Goal: Information Seeking & Learning: Stay updated

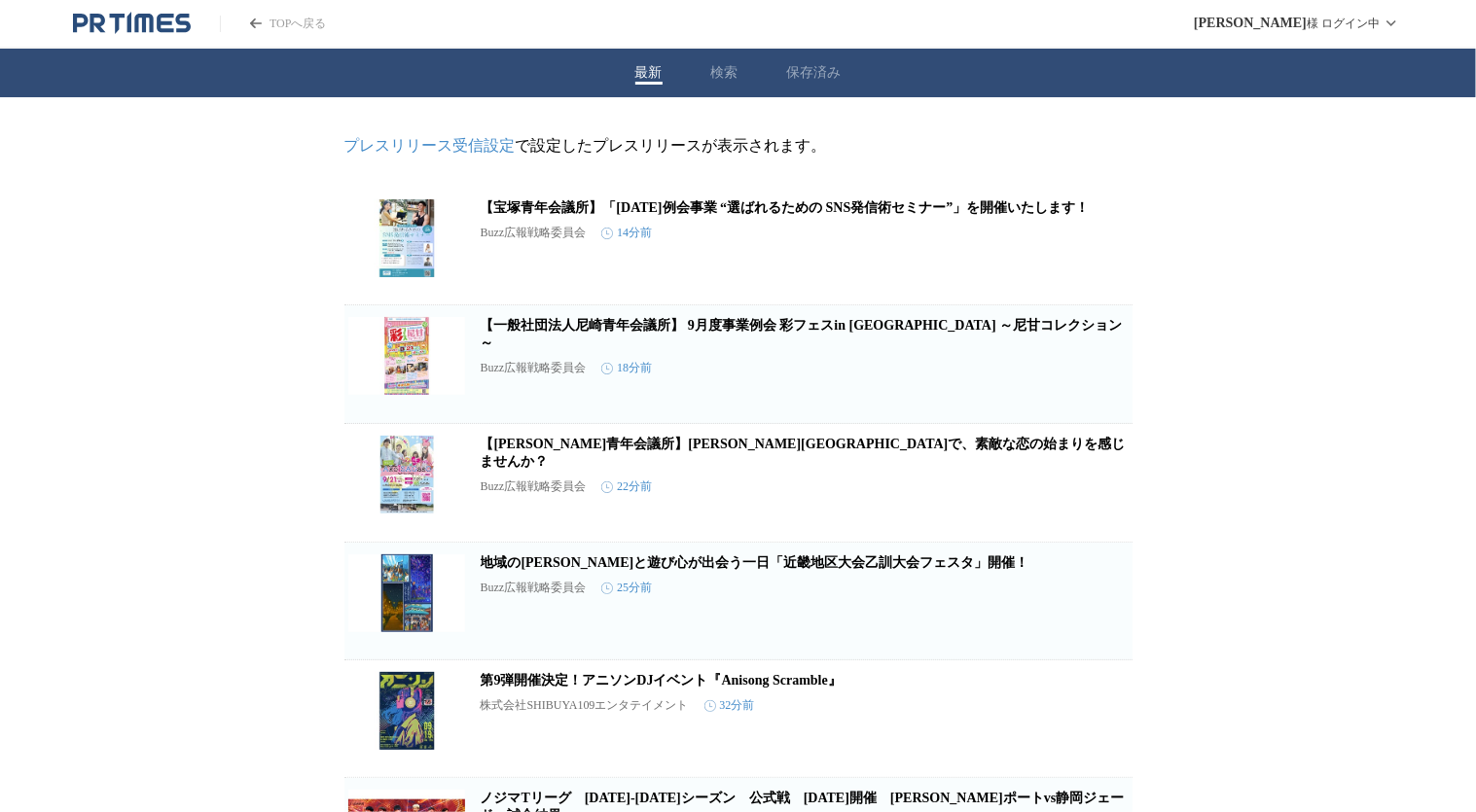
click at [1028, 261] on icon "button" at bounding box center [1031, 254] width 14 height 18
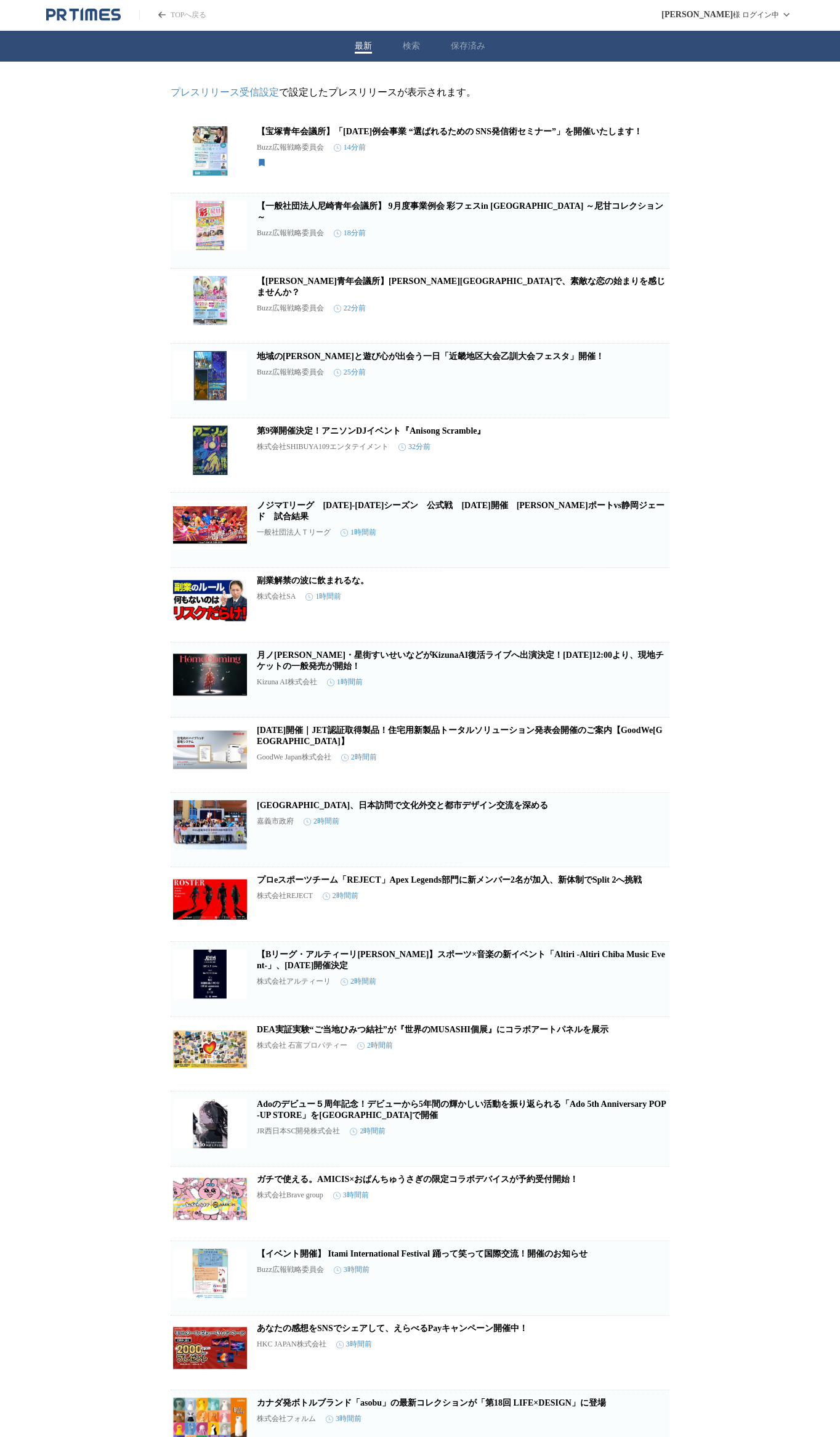
click at [589, 513] on div "ノジマTリーグ　[DATE]-[DATE]シーズン　公式戦　[DATE]開催　[PERSON_NAME]ポートvs静岡ジェード　試合結果 一般社団法人Ｔリーグ…" at bounding box center [462, 526] width 410 height 52
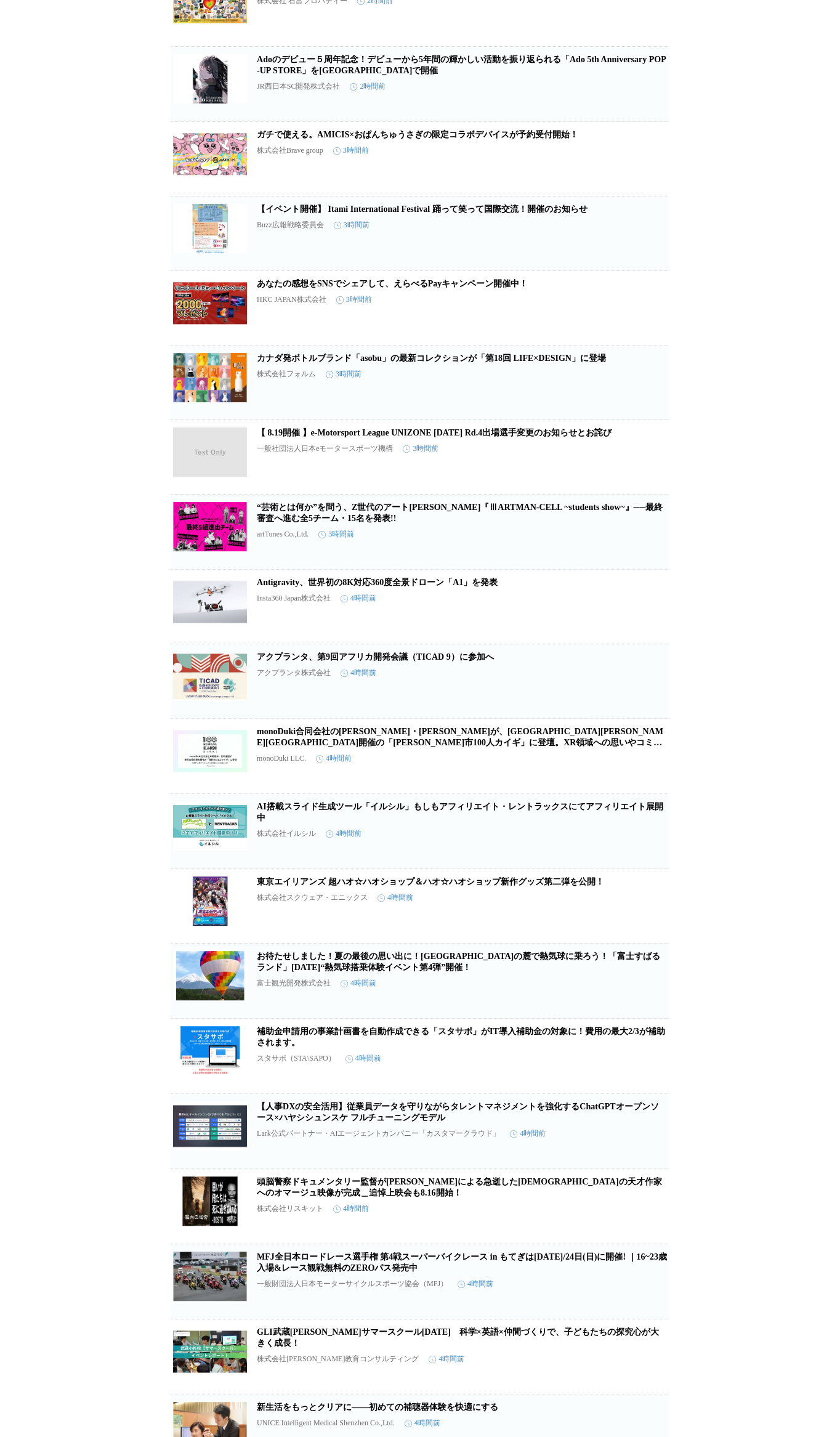
scroll to position [1049, 0]
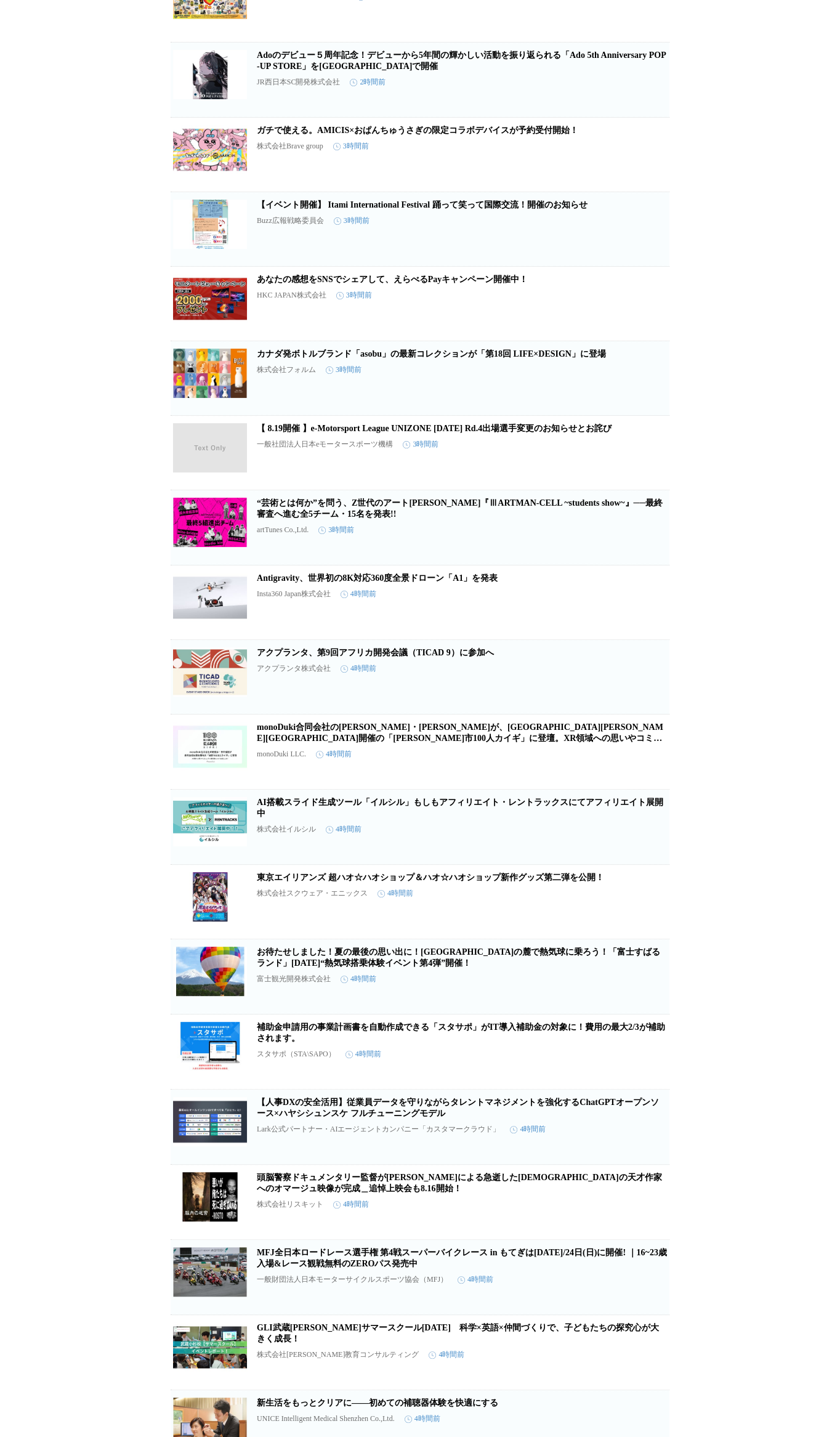
click at [476, 514] on link "Antigravity、世界初の8K対応360度全景ドローン「A1」を発表" at bounding box center [377, 578] width 241 height 9
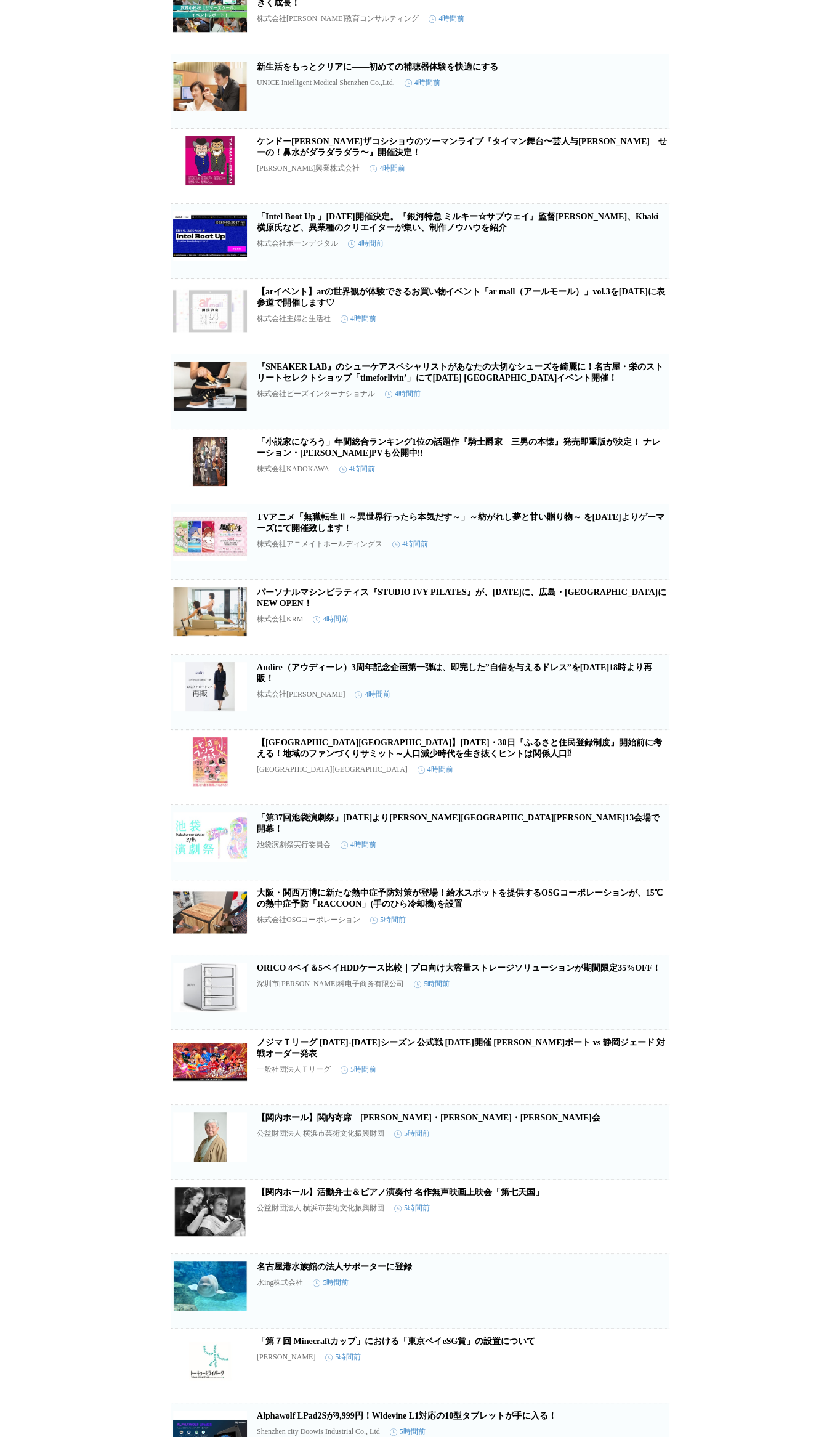
scroll to position [2389, 0]
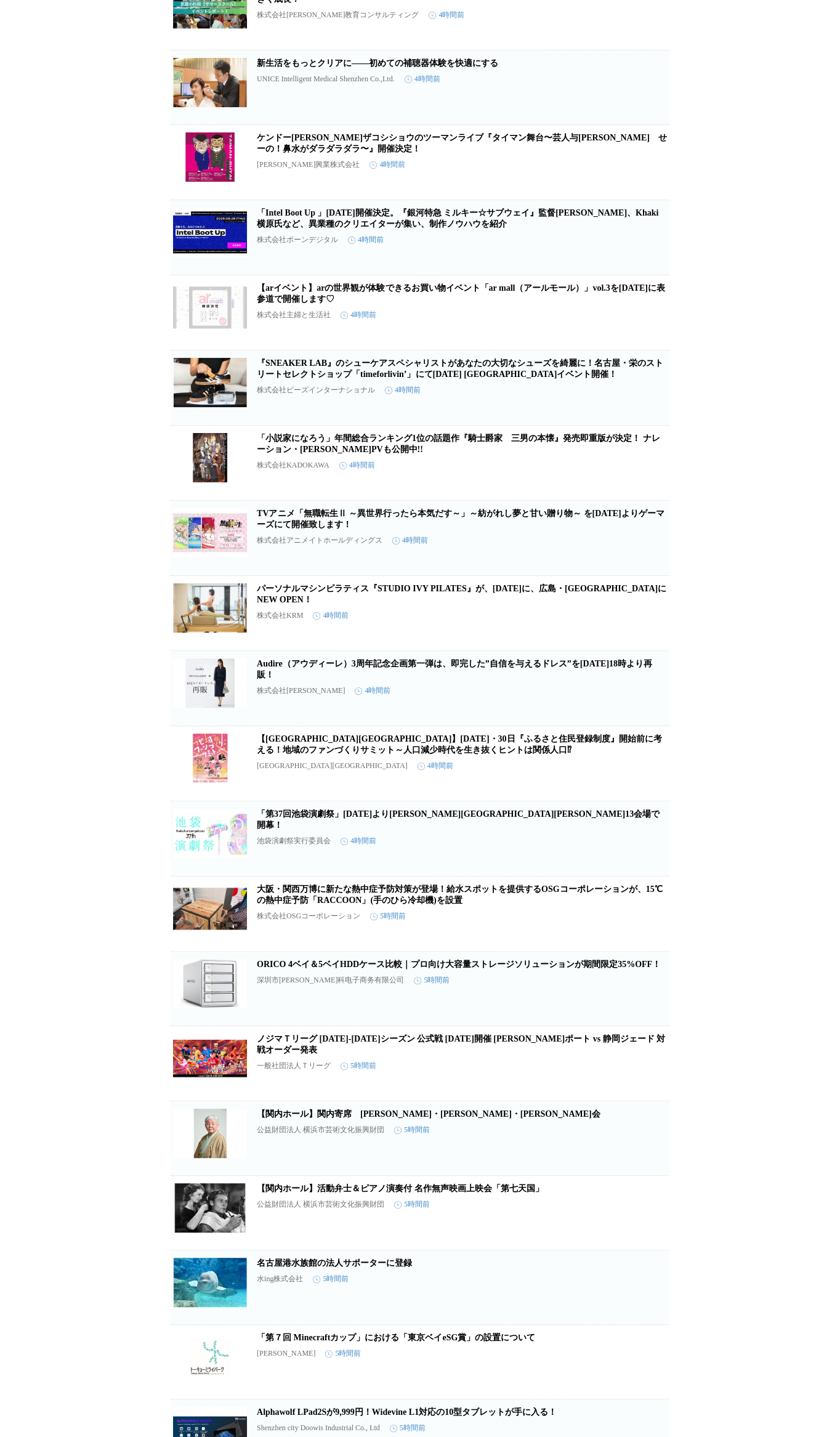
click at [583, 514] on link "パーソナルマシンピラティス『STUDIO IVY PILATES』が、[DATE]に、広島・[GEOGRAPHIC_DATA]にNEW OPEN！" at bounding box center [462, 594] width 409 height 20
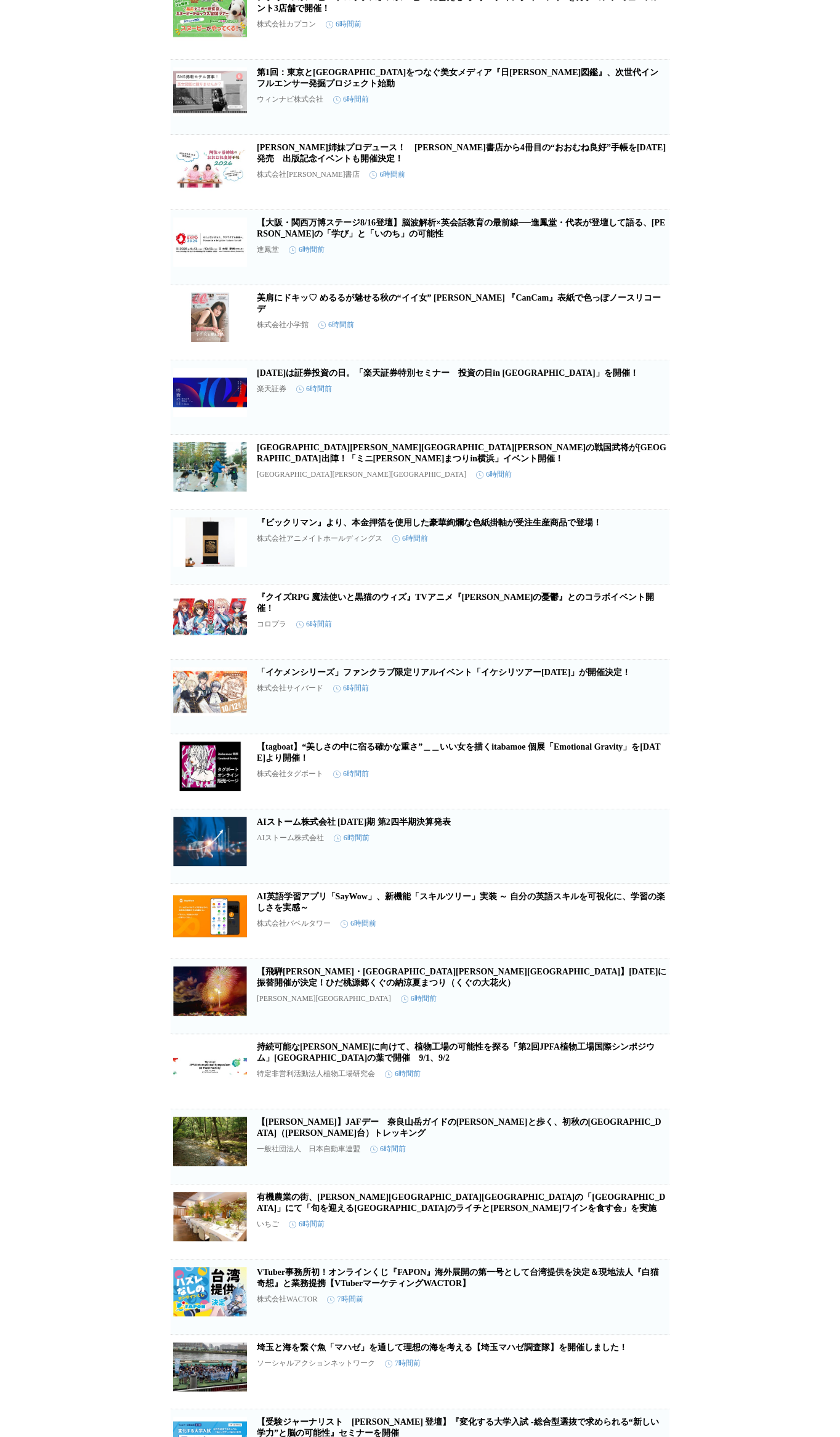
scroll to position [5227, 0]
click at [608, 514] on icon "button" at bounding box center [605, 926] width 15 height 15
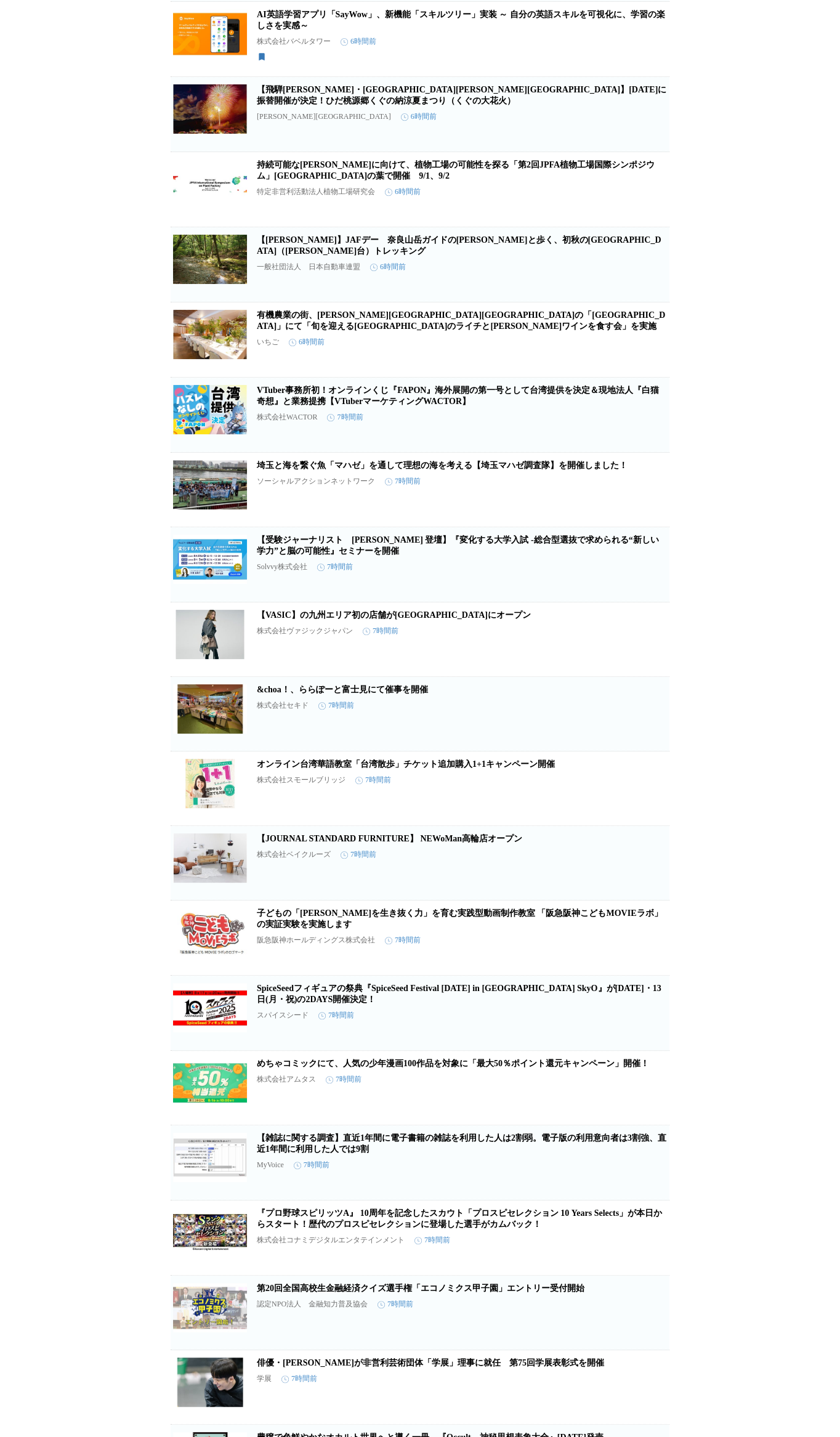
scroll to position [6109, 0]
click at [609, 514] on icon "button" at bounding box center [605, 942] width 9 height 11
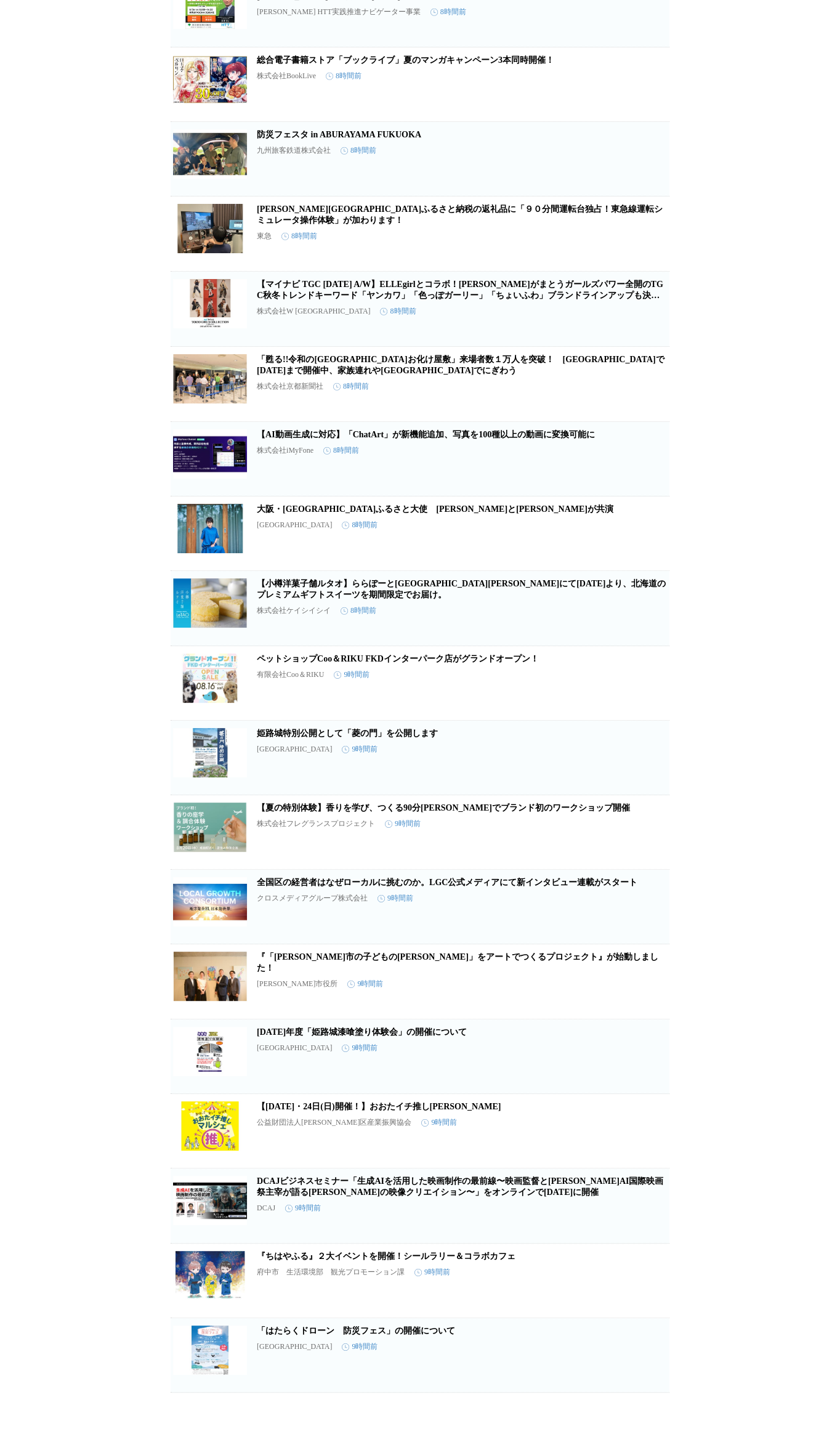
scroll to position [9399, 0]
click at [606, 514] on icon "button" at bounding box center [605, 987] width 15 height 15
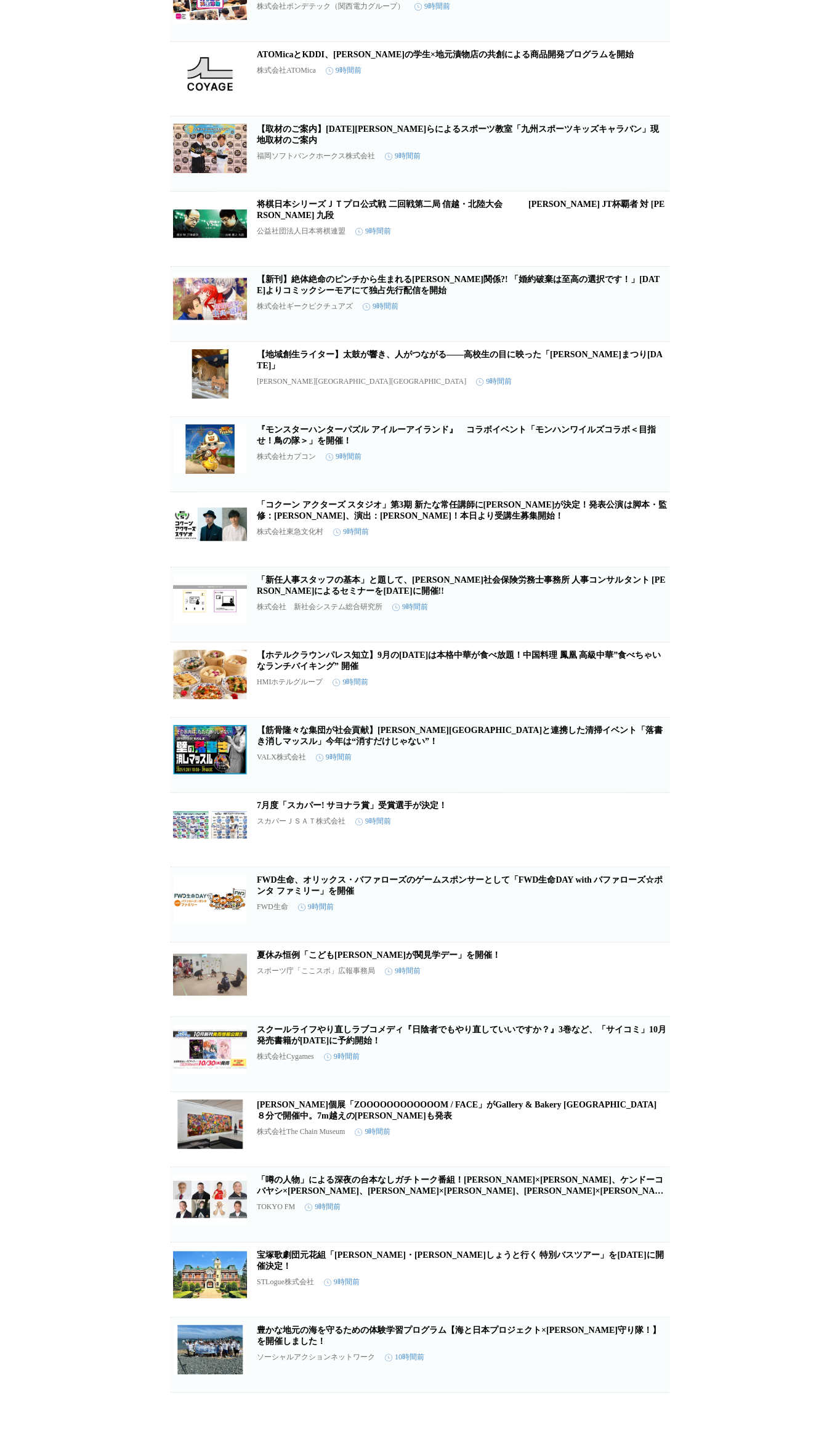
scroll to position [10903, 0]
click at [601, 514] on icon "button" at bounding box center [605, 984] width 9 height 11
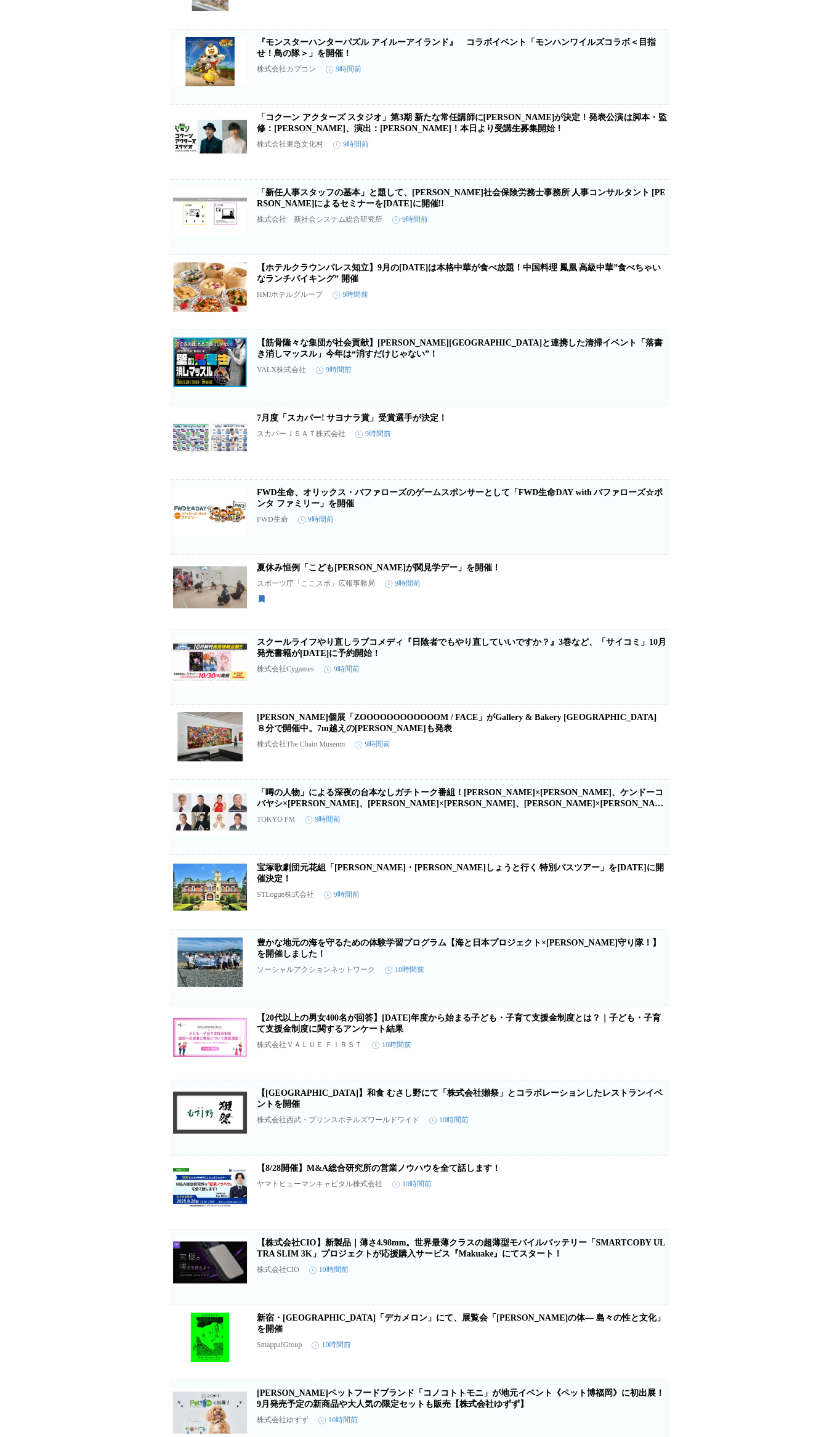
scroll to position [11169, 0]
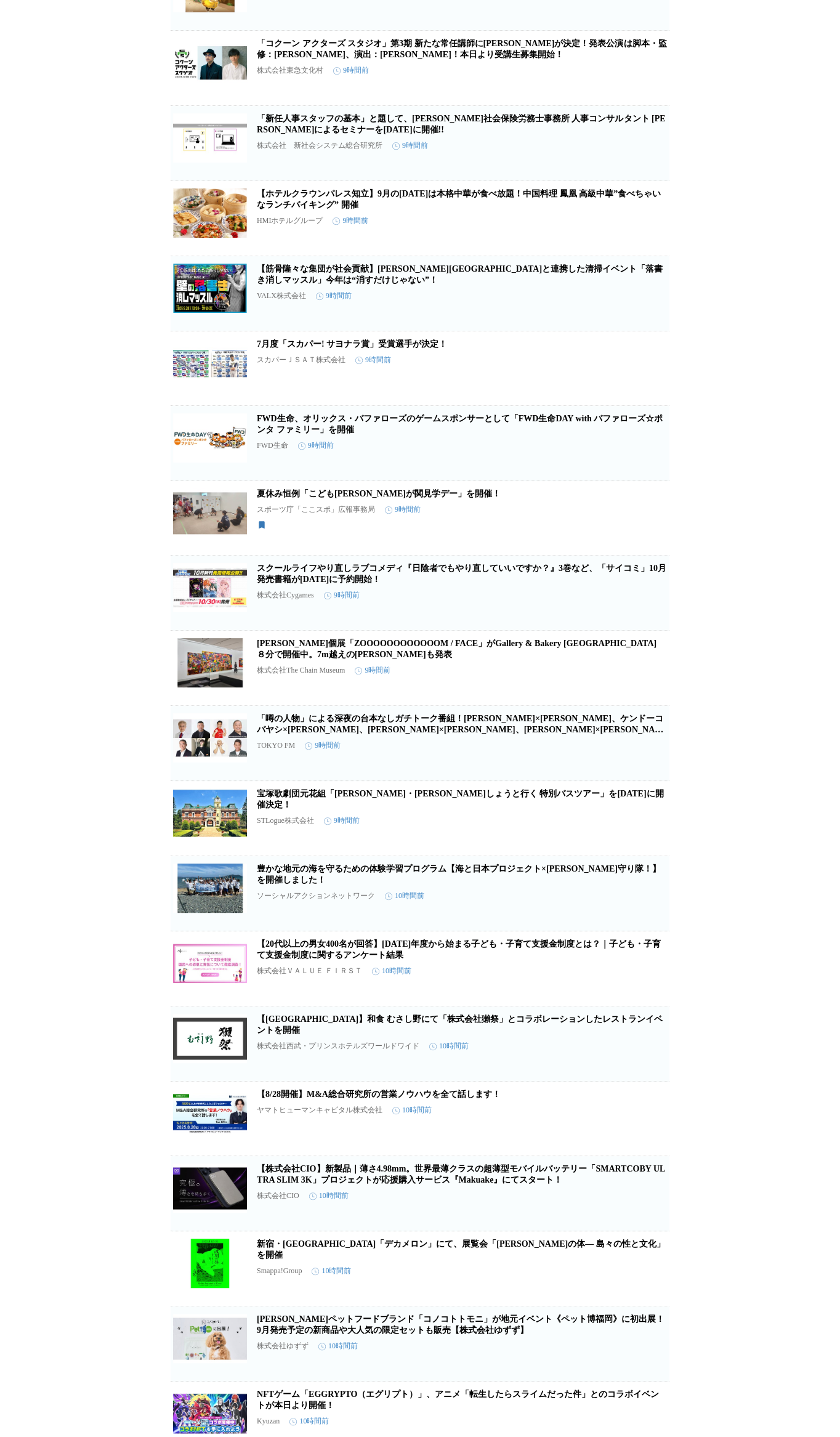
click at [220, 514] on img at bounding box center [210, 738] width 74 height 49
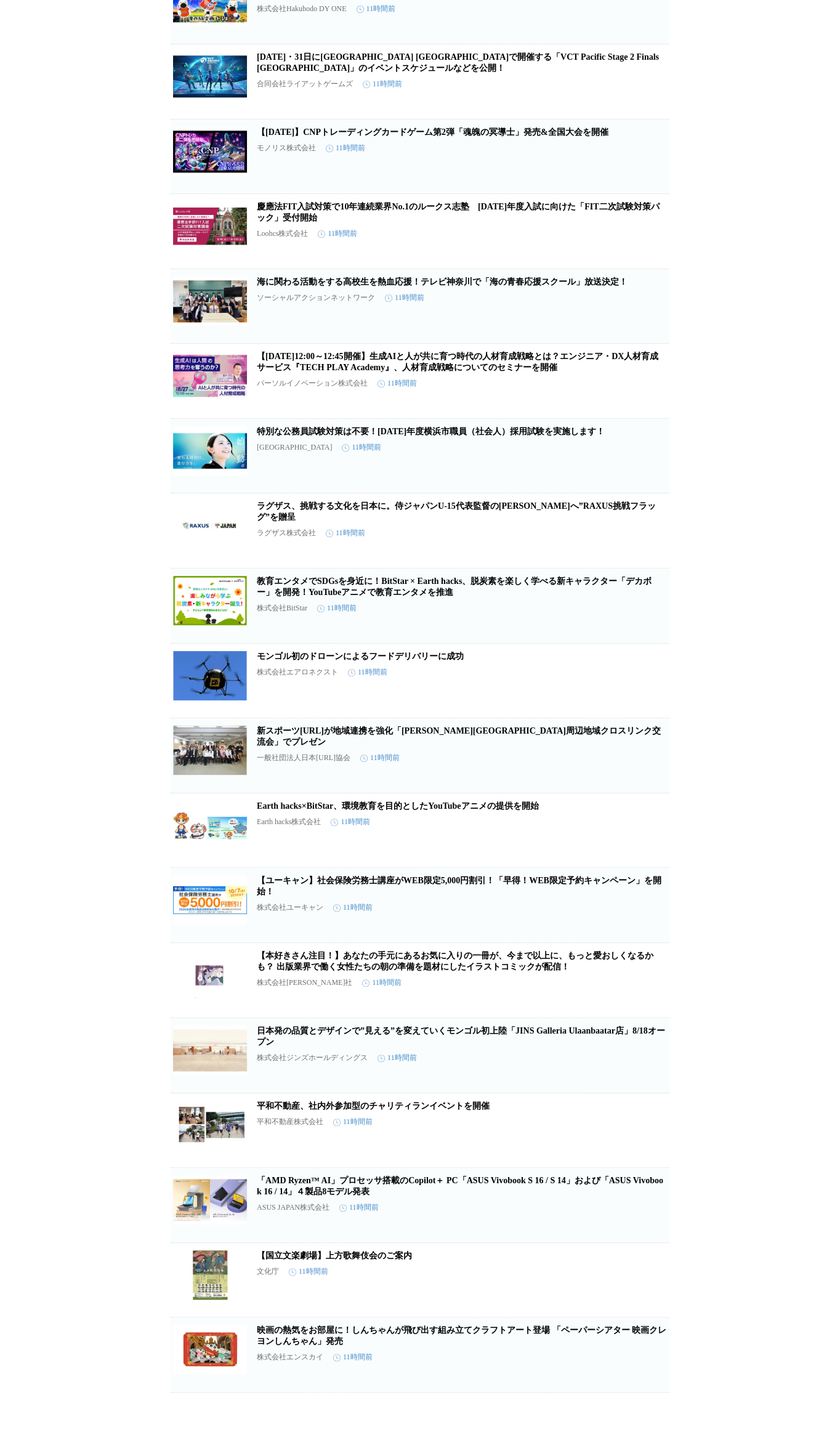
scroll to position [16727, 0]
click at [609, 514] on icon "button" at bounding box center [605, 611] width 15 height 15
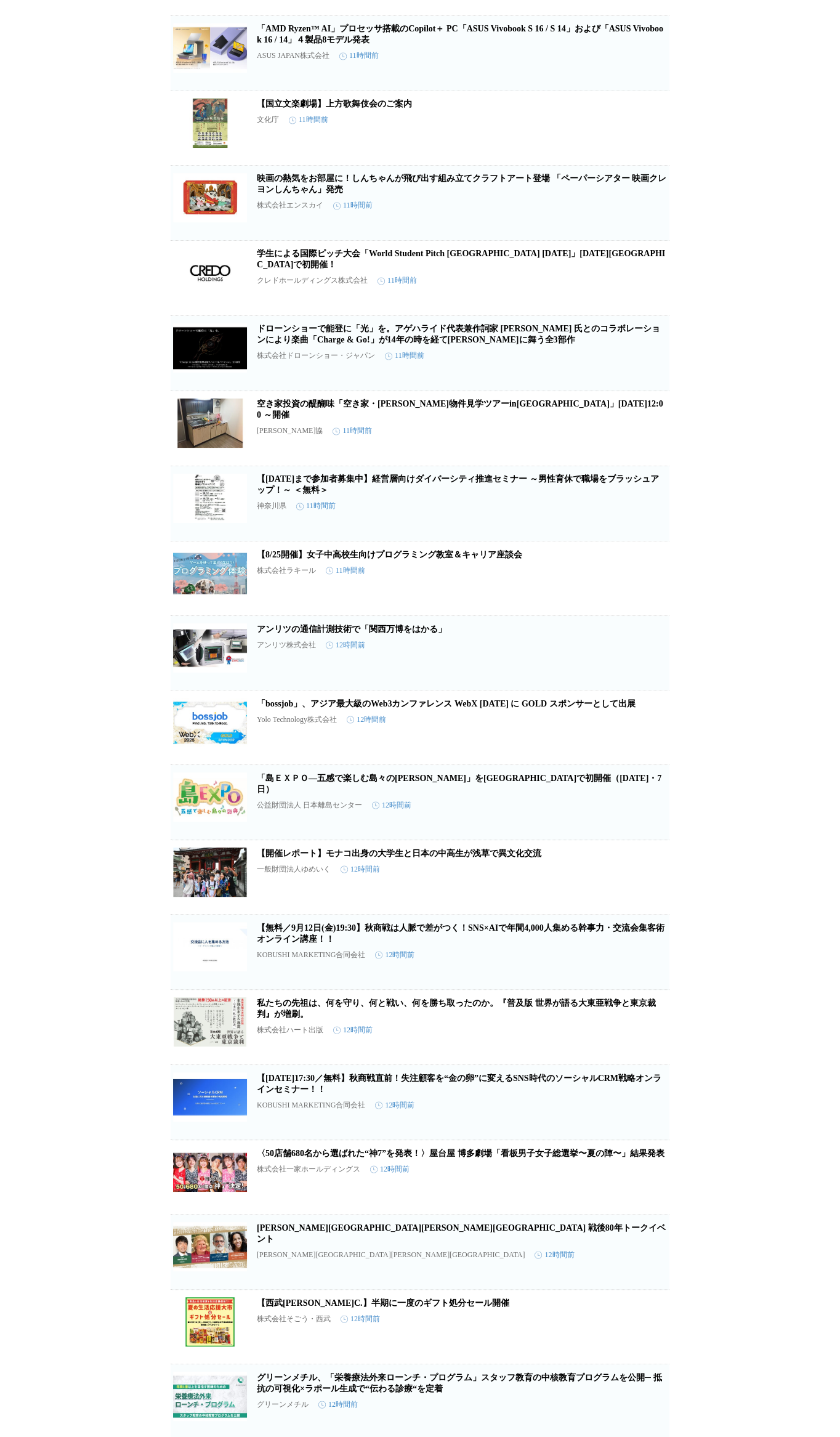
scroll to position [17855, 0]
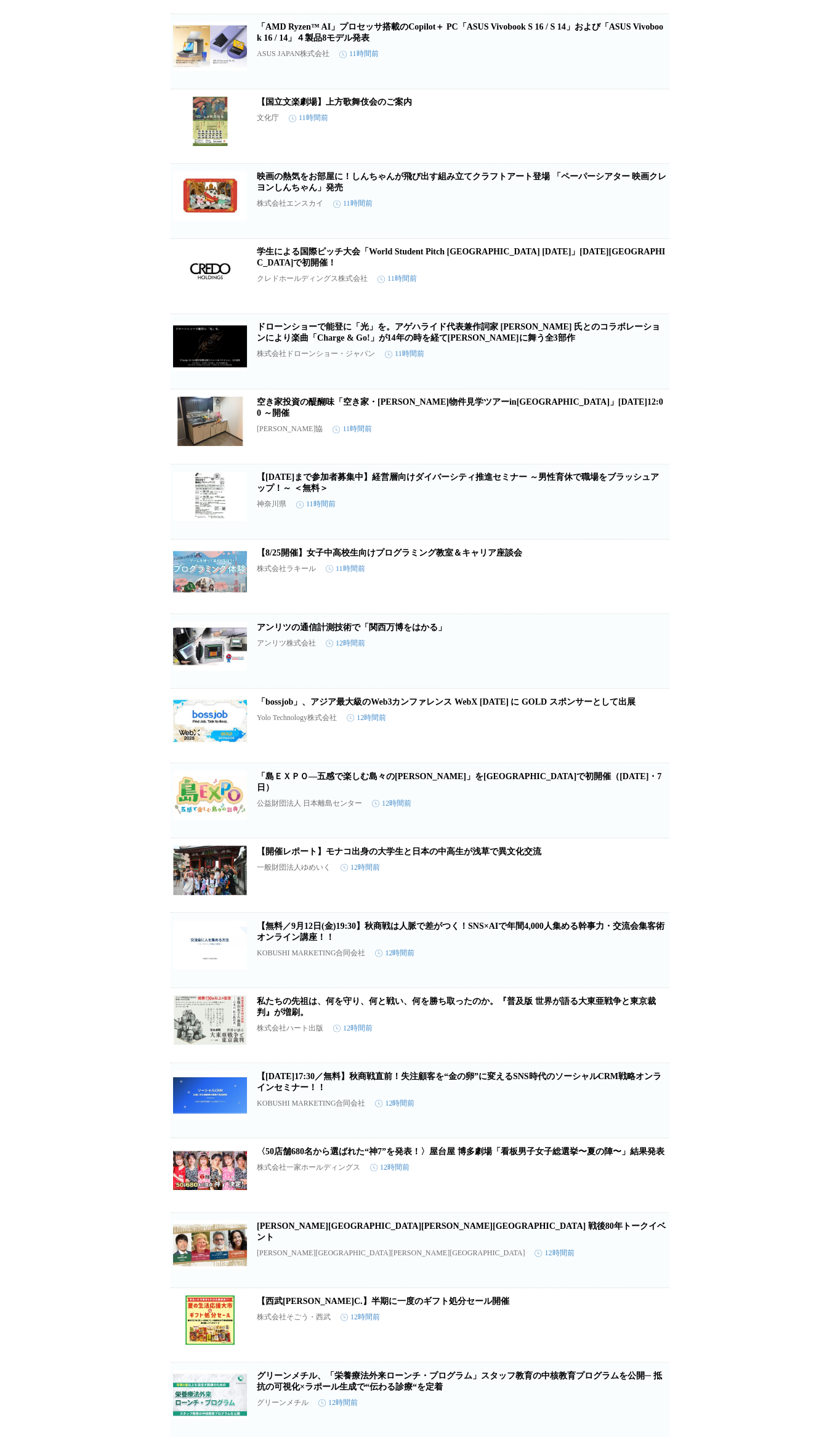
click at [598, 514] on icon "button" at bounding box center [605, 581] width 15 height 15
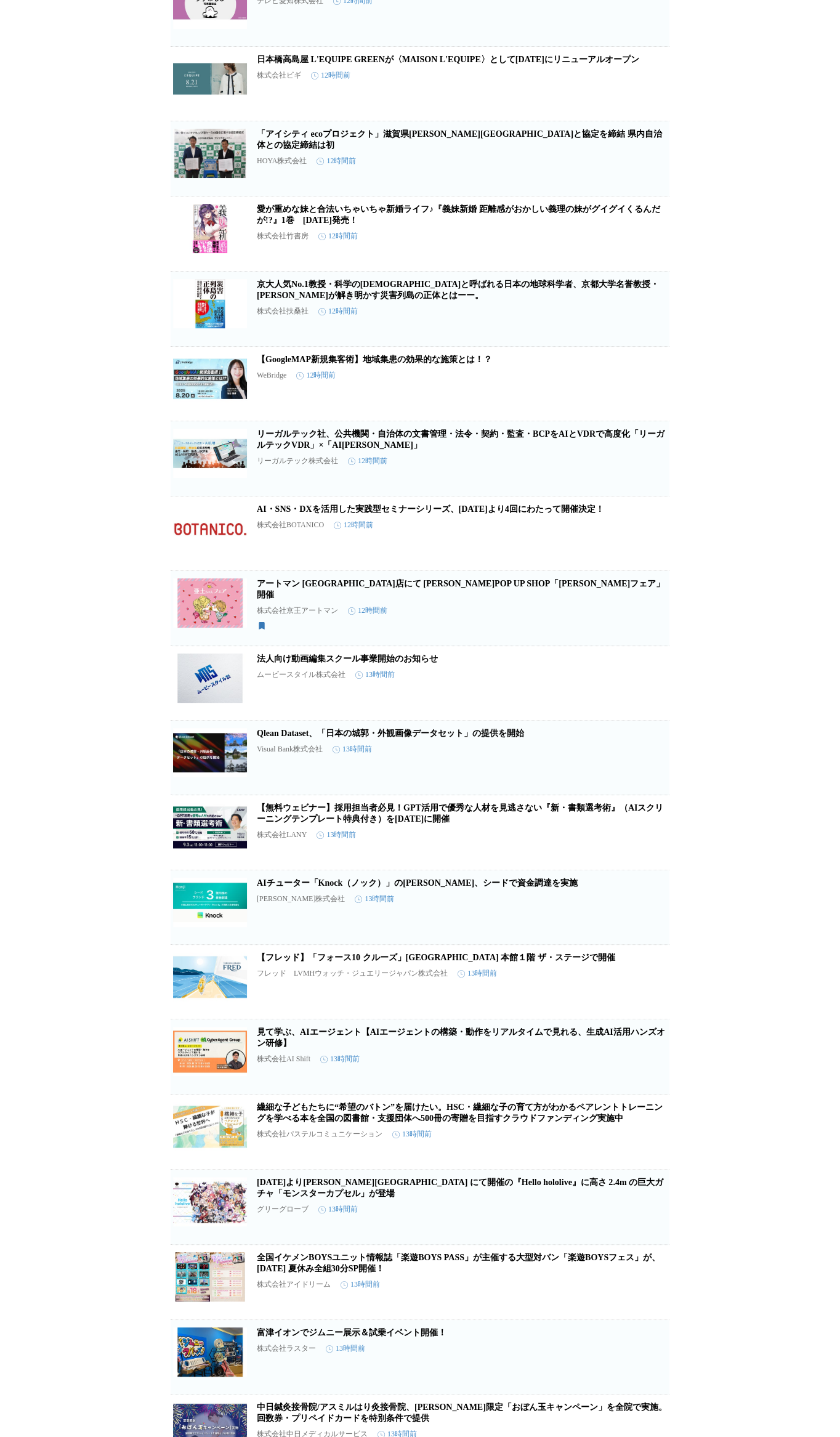
scroll to position [20748, 0]
